Goal: Task Accomplishment & Management: Use online tool/utility

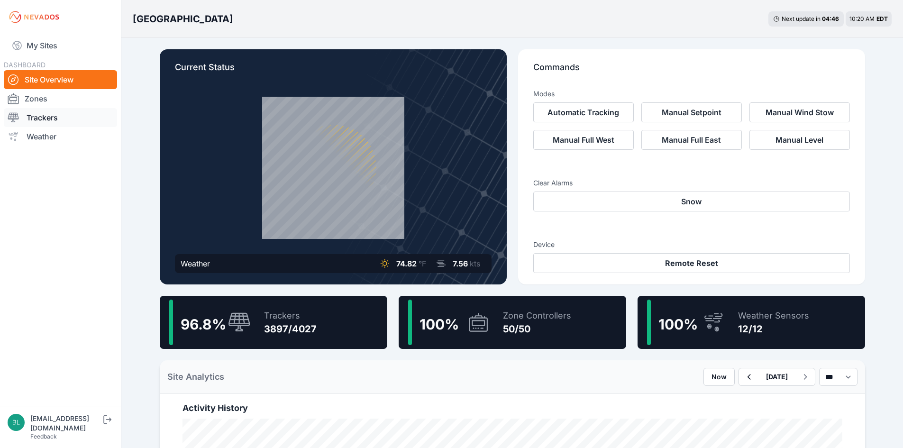
click at [71, 114] on link "Trackers" at bounding box center [60, 117] width 113 height 19
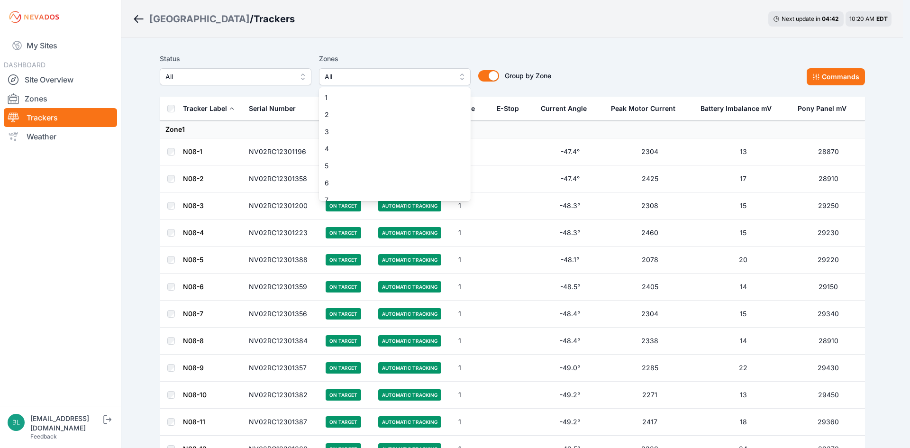
click at [368, 79] on span "All" at bounding box center [388, 76] width 127 height 11
click at [359, 109] on div "2" at bounding box center [395, 114] width 152 height 17
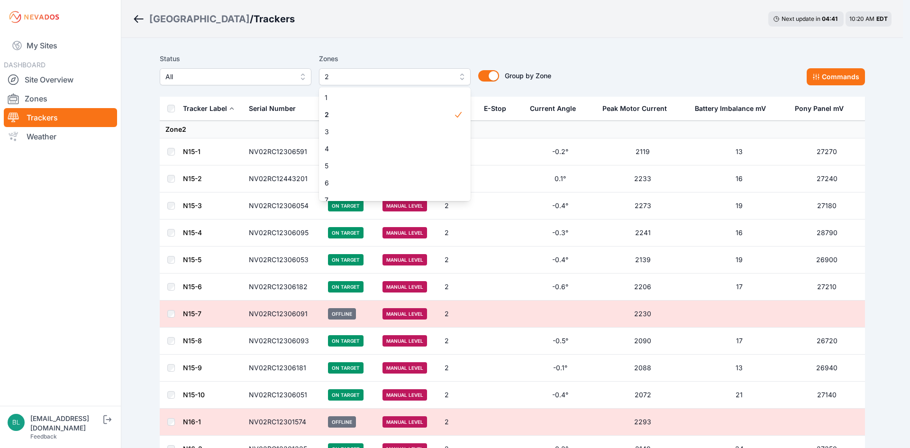
click at [551, 62] on div "Status All Zones 2 1 2 3 4 5 6 7 8 9 10 11 12 13 14 15 16 17 18 19 20 21 22 23 …" at bounding box center [356, 69] width 392 height 32
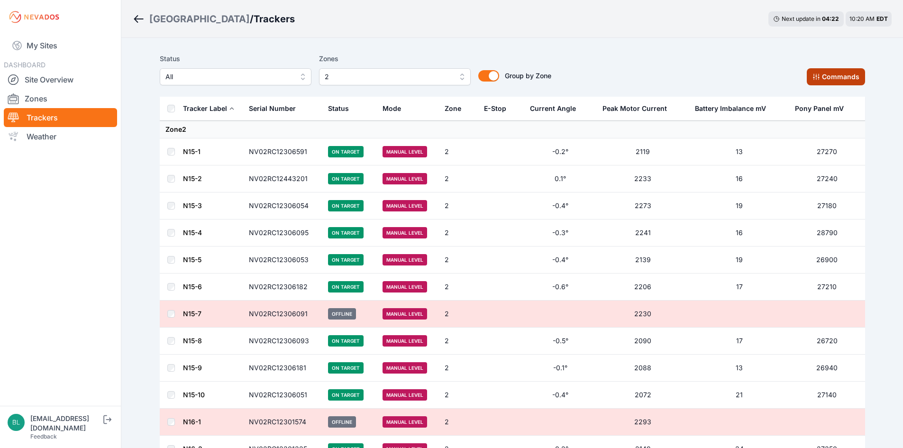
click at [817, 76] on icon at bounding box center [816, 77] width 6 height 6
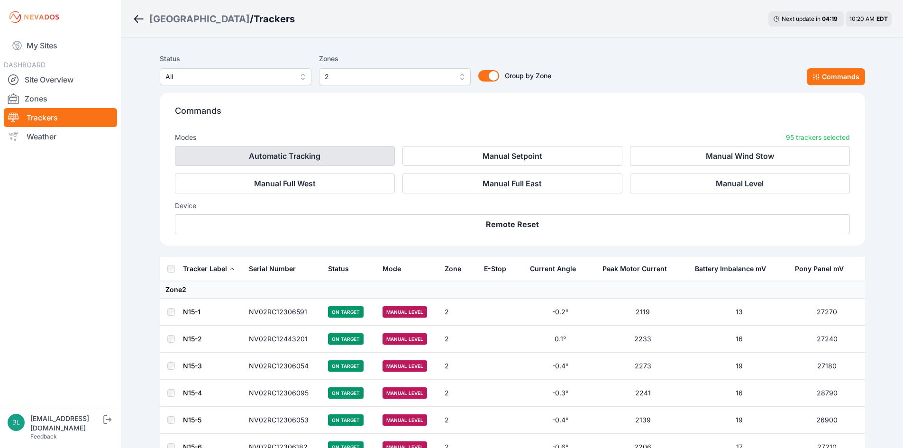
click at [378, 153] on button "Automatic Tracking" at bounding box center [285, 156] width 220 height 20
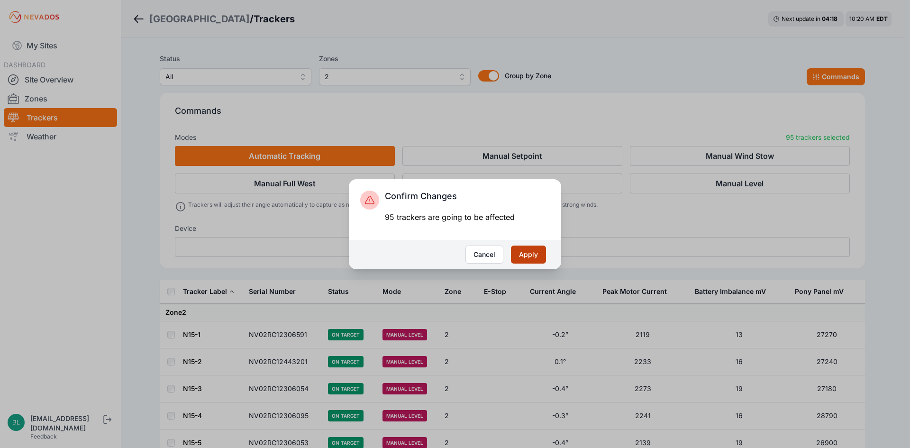
click at [531, 248] on button "Apply" at bounding box center [528, 255] width 35 height 18
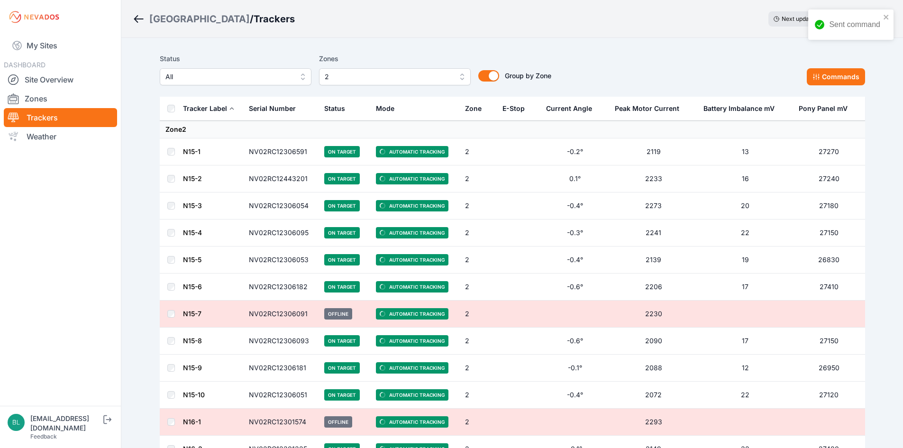
drag, startPoint x: 615, startPoint y: 55, endPoint x: 614, endPoint y: 4, distance: 50.7
click at [614, 55] on div "Status All Zones 2 Group by Zone Group by Zone Commands" at bounding box center [512, 69] width 705 height 32
click at [76, 75] on link "Site Overview" at bounding box center [60, 79] width 113 height 19
